Goal: Task Accomplishment & Management: Use online tool/utility

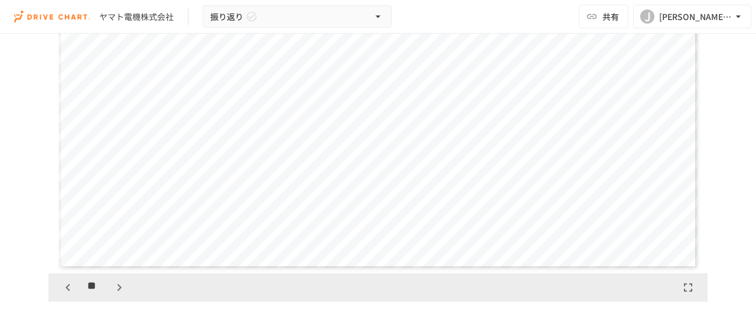
scroll to position [413, 0]
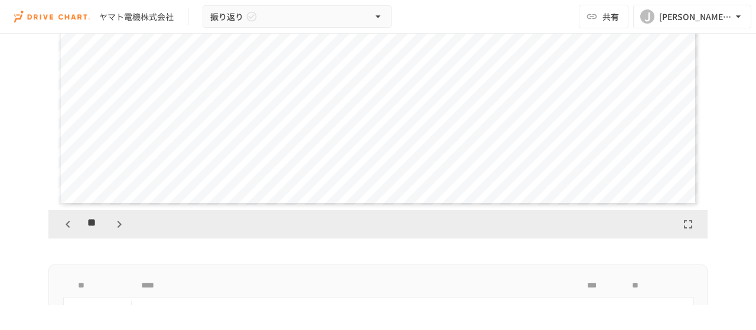
click at [112, 224] on icon "button" at bounding box center [119, 224] width 14 height 14
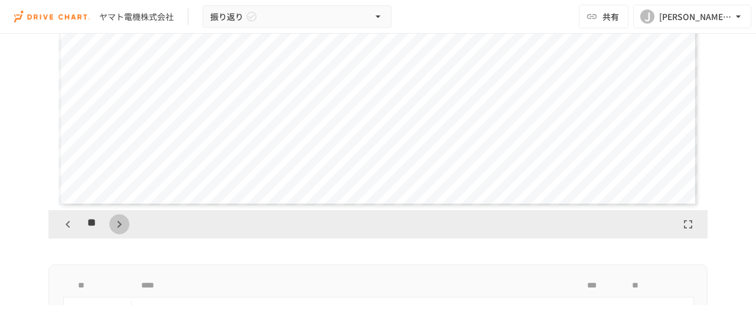
click at [112, 224] on icon "button" at bounding box center [119, 224] width 14 height 14
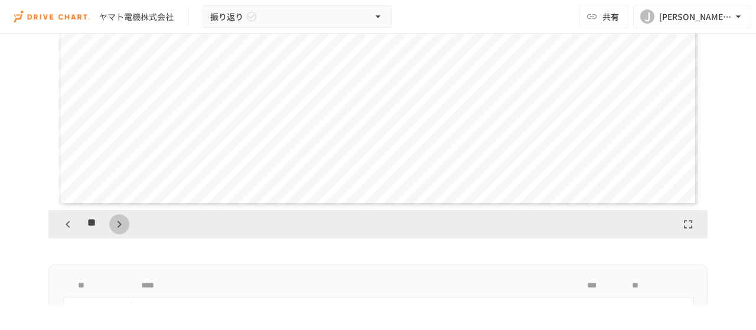
click at [112, 224] on icon "button" at bounding box center [119, 224] width 14 height 14
click at [63, 220] on icon "button" at bounding box center [68, 224] width 14 height 14
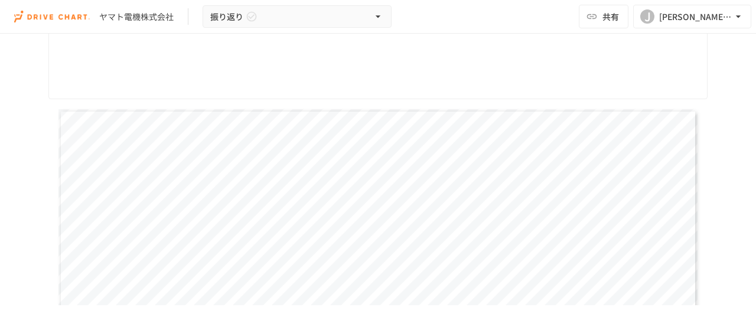
scroll to position [0, 0]
